Goal: Transaction & Acquisition: Purchase product/service

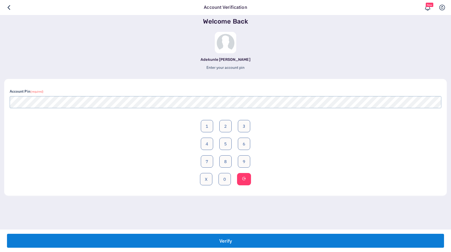
click at [226, 238] on button "Verify" at bounding box center [225, 241] width 437 height 14
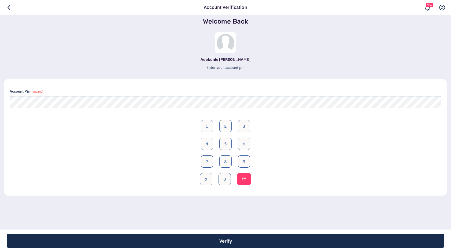
click at [232, 225] on body "Account Verification New Welcome Back Adekunle Akeem Adewale Enter your account…" at bounding box center [225, 126] width 451 height 252
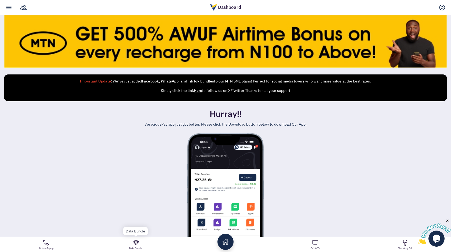
click at [138, 244] on link "Data Bundle" at bounding box center [136, 244] width 90 height 15
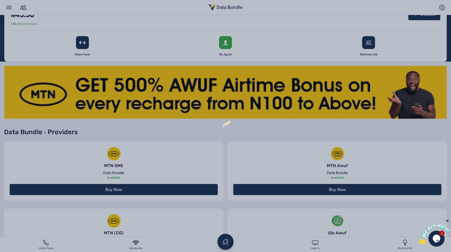
scroll to position [76, 0]
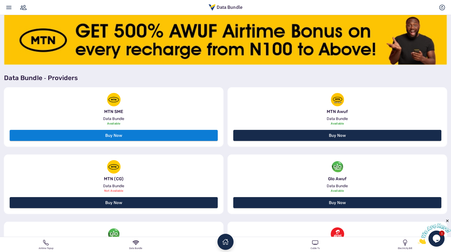
click at [205, 132] on link "Buy Now" at bounding box center [114, 135] width 208 height 11
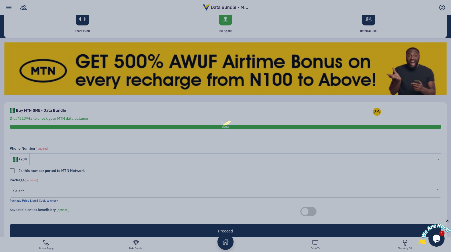
scroll to position [56, 0]
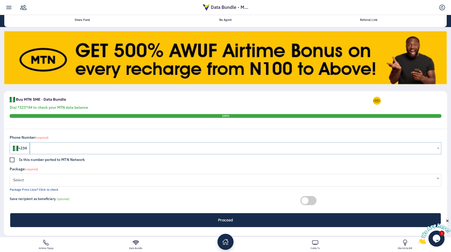
click at [174, 181] on span "Select" at bounding box center [225, 180] width 424 height 11
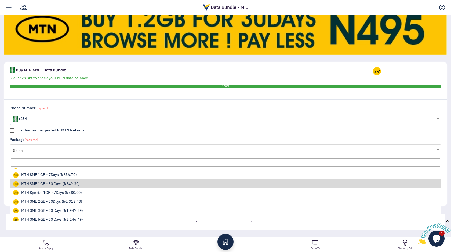
scroll to position [0, 0]
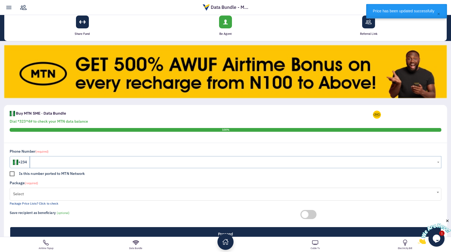
scroll to position [47, 0]
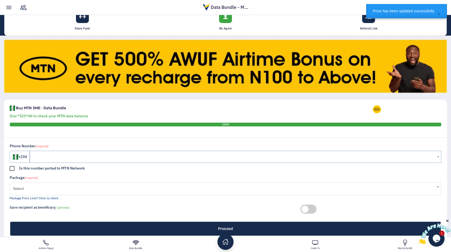
click at [116, 195] on span "Select" at bounding box center [225, 189] width 431 height 13
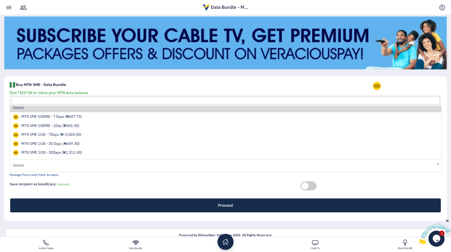
scroll to position [0, 0]
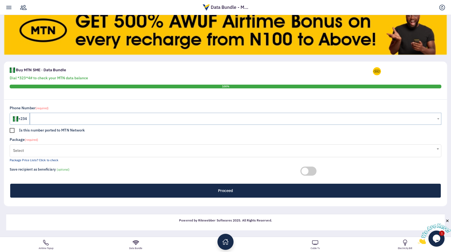
click at [145, 148] on span "Select" at bounding box center [225, 150] width 424 height 11
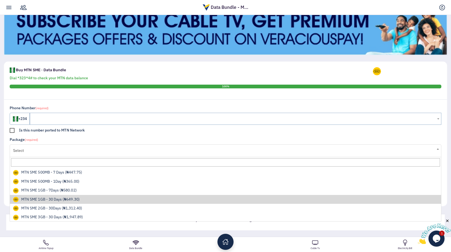
scroll to position [6, 0]
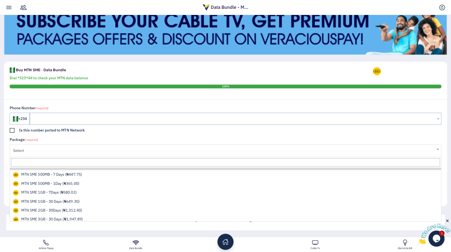
click at [126, 65] on div "Buy MTN SME ‐ Data Bundle Dial *323*4# to check your MTN data balance 100%" at bounding box center [225, 81] width 443 height 38
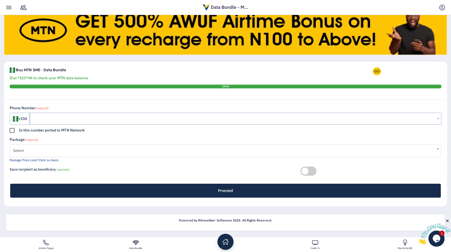
click at [187, 148] on span "Select" at bounding box center [225, 150] width 424 height 11
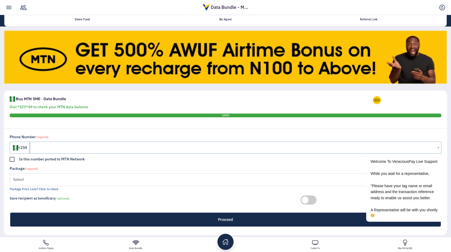
scroll to position [86, 0]
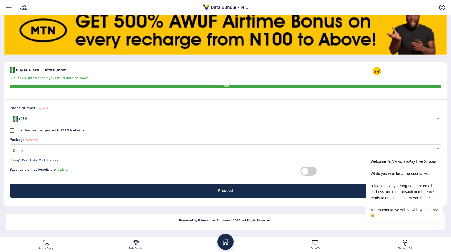
click at [160, 145] on span "Select" at bounding box center [225, 151] width 431 height 13
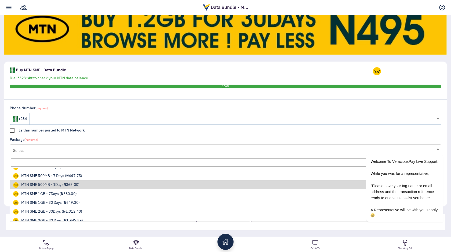
scroll to position [0, 0]
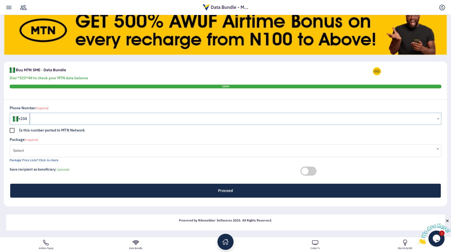
click at [160, 149] on span "Select" at bounding box center [225, 150] width 424 height 11
click at [123, 151] on span "Select" at bounding box center [225, 150] width 424 height 11
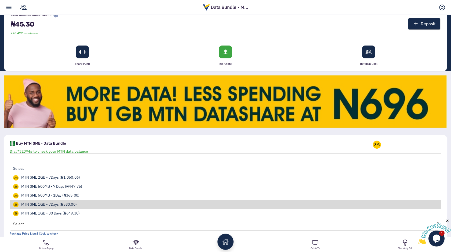
scroll to position [12, 0]
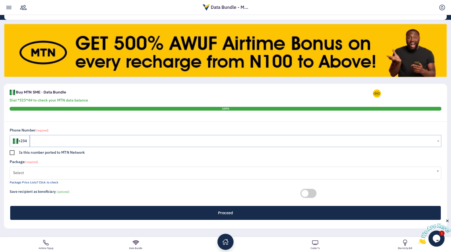
scroll to position [67, 0]
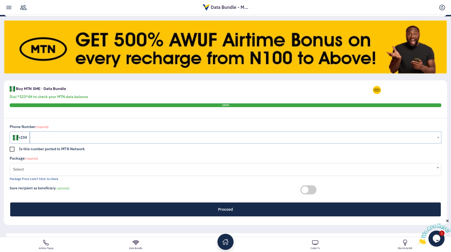
click at [127, 168] on span "Select" at bounding box center [225, 169] width 424 height 11
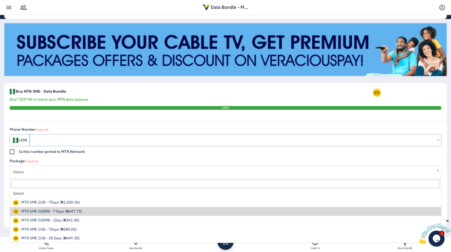
scroll to position [62, 0]
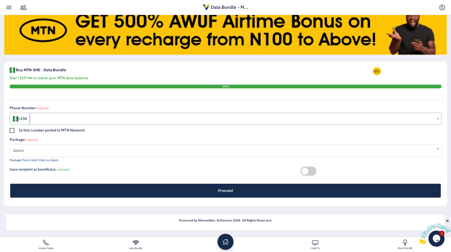
click at [133, 152] on span "Select" at bounding box center [225, 150] width 424 height 11
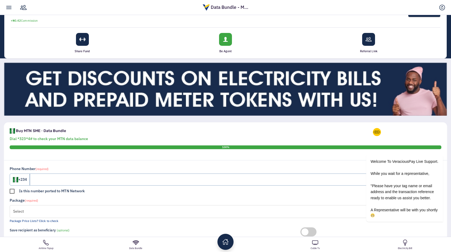
scroll to position [86, 0]
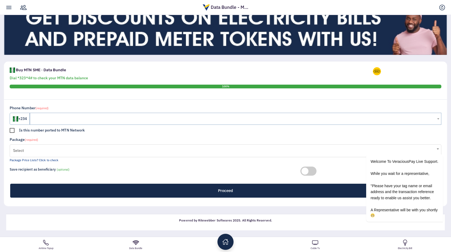
click at [144, 151] on span "Select" at bounding box center [225, 150] width 424 height 11
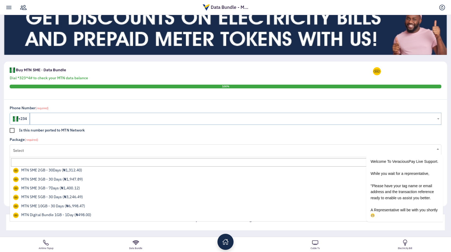
scroll to position [0, 0]
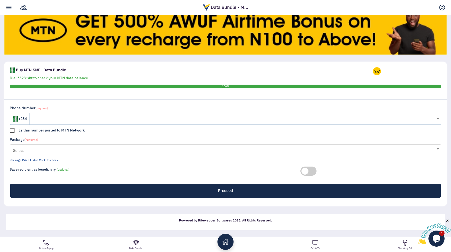
click at [124, 153] on span "Select" at bounding box center [225, 150] width 424 height 11
click at [163, 148] on span "Select" at bounding box center [225, 150] width 424 height 11
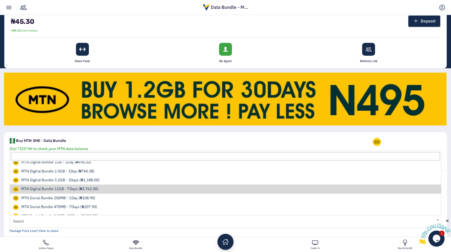
scroll to position [111, 0]
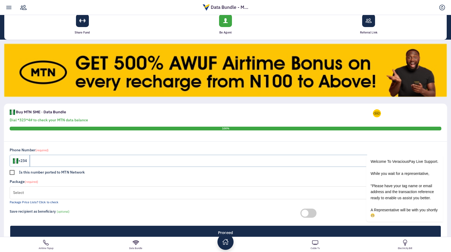
scroll to position [86, 0]
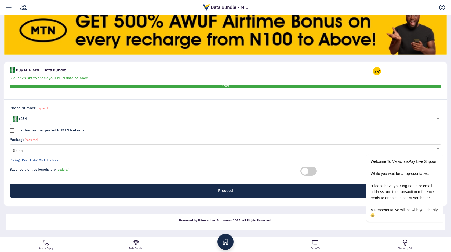
click at [146, 157] on span "Select" at bounding box center [225, 151] width 431 height 13
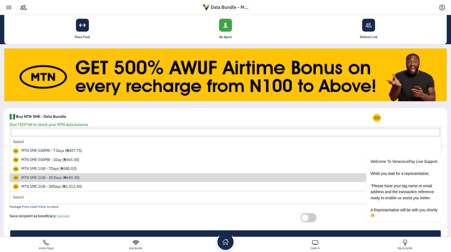
scroll to position [31, 0]
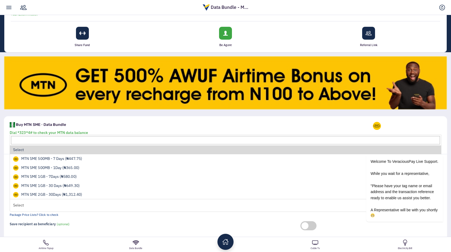
click at [144, 124] on div "Buy MTN SME ‐ Data Bundle" at bounding box center [189, 126] width 363 height 8
